Goal: Information Seeking & Learning: Learn about a topic

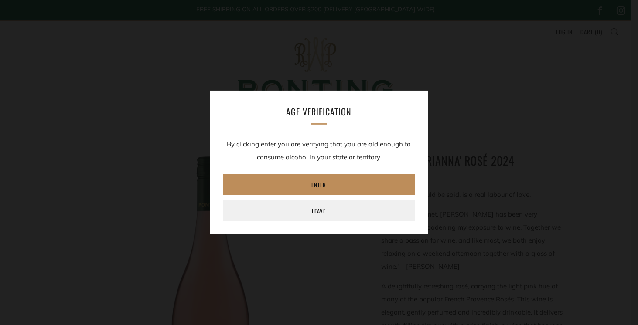
click at [325, 184] on link "Enter" at bounding box center [319, 184] width 192 height 21
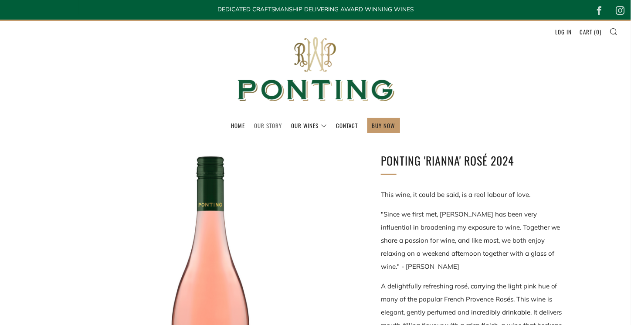
click at [264, 127] on link "Our Story" at bounding box center [269, 126] width 28 height 14
click at [302, 123] on link "Our Wines" at bounding box center [310, 126] width 36 height 14
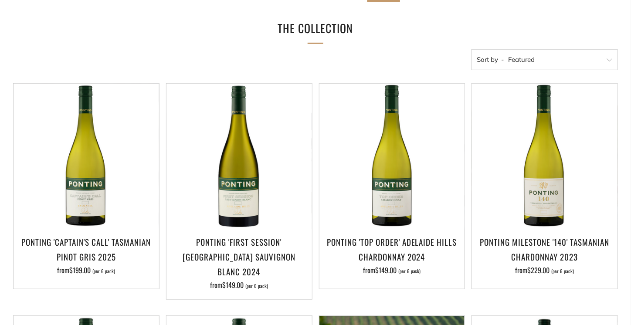
scroll to position [305, 0]
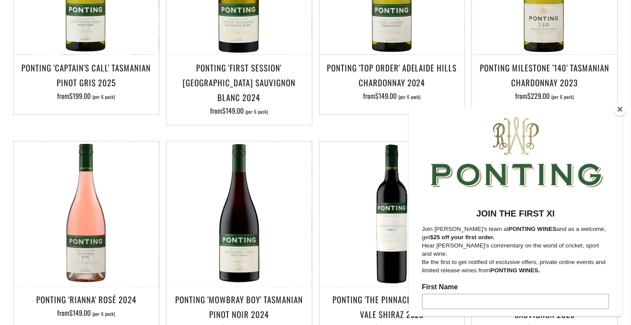
click at [618, 108] on button "Close" at bounding box center [620, 109] width 13 height 13
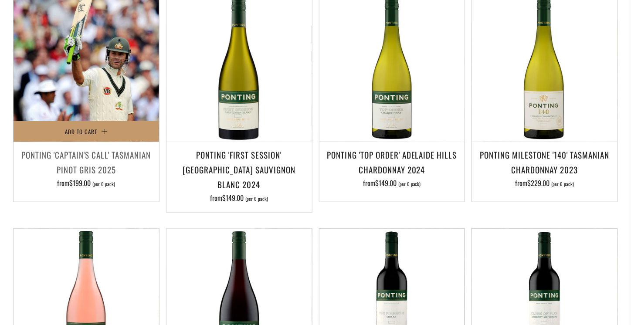
scroll to position [131, 0]
